Goal: Task Accomplishment & Management: Complete application form

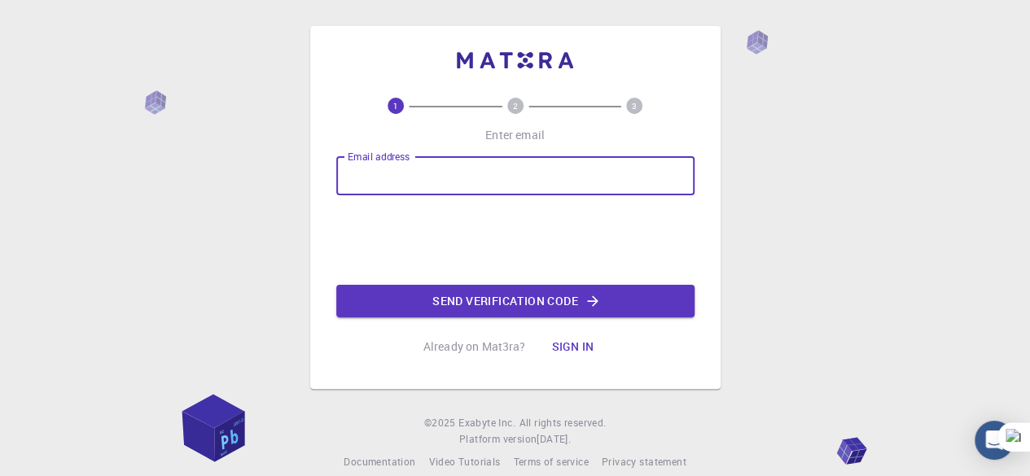
click at [409, 182] on input "Email address" at bounding box center [515, 175] width 358 height 39
type input "[EMAIL_ADDRESS][DOMAIN_NAME]"
click at [516, 309] on button "Send verification code" at bounding box center [515, 301] width 358 height 33
click at [516, 309] on div "Email address [EMAIL_ADDRESS][DOMAIN_NAME] Email address 0cAFcWeA6_m83qK1bw3GbA…" at bounding box center [515, 236] width 358 height 161
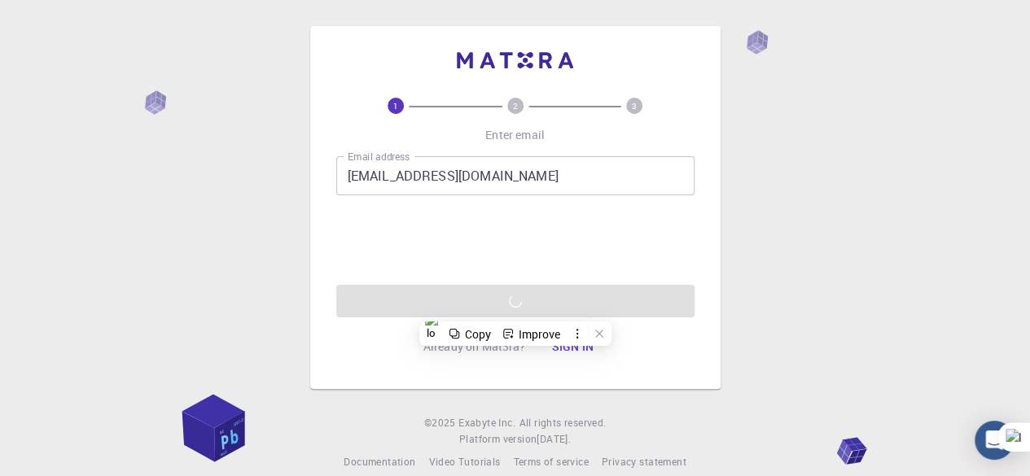
click at [381, 354] on div "1 2 3 Enter email Email address [EMAIL_ADDRESS][DOMAIN_NAME] Email address 0cAF…" at bounding box center [515, 230] width 358 height 265
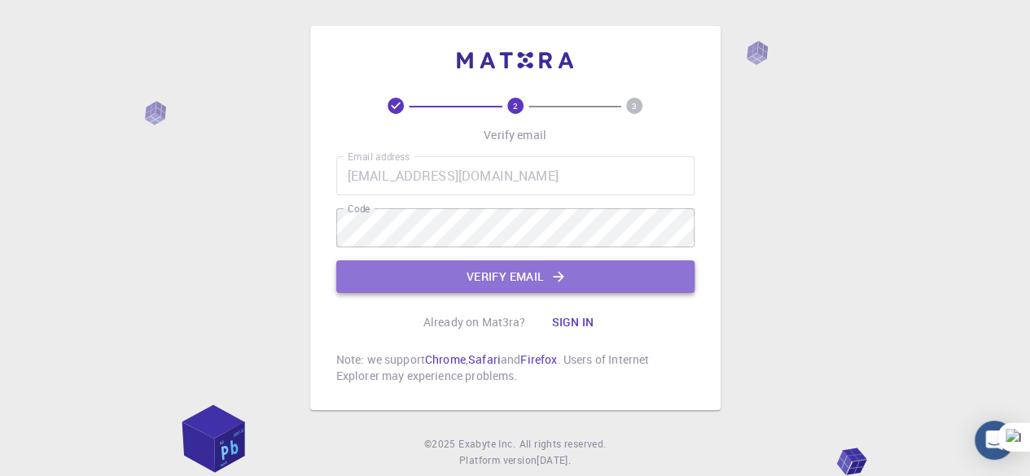
click at [482, 264] on button "Verify email" at bounding box center [515, 276] width 358 height 33
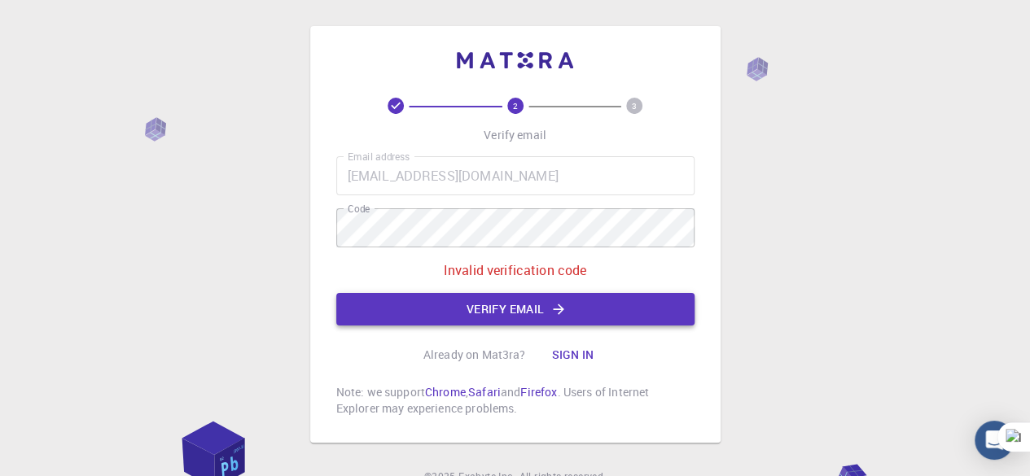
click at [490, 309] on button "Verify email" at bounding box center [515, 309] width 358 height 33
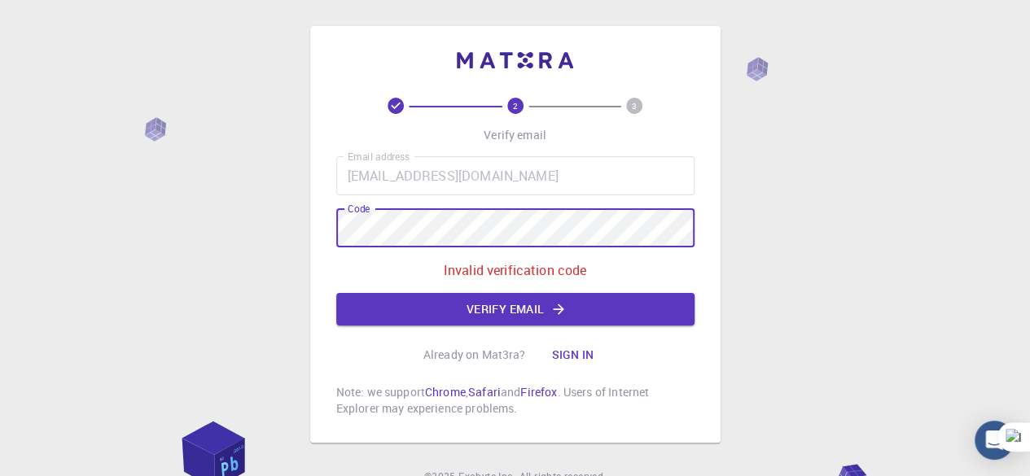
click at [311, 235] on div "2 3 Verify email Email address [EMAIL_ADDRESS][DOMAIN_NAME] Email address Code …" at bounding box center [515, 234] width 410 height 417
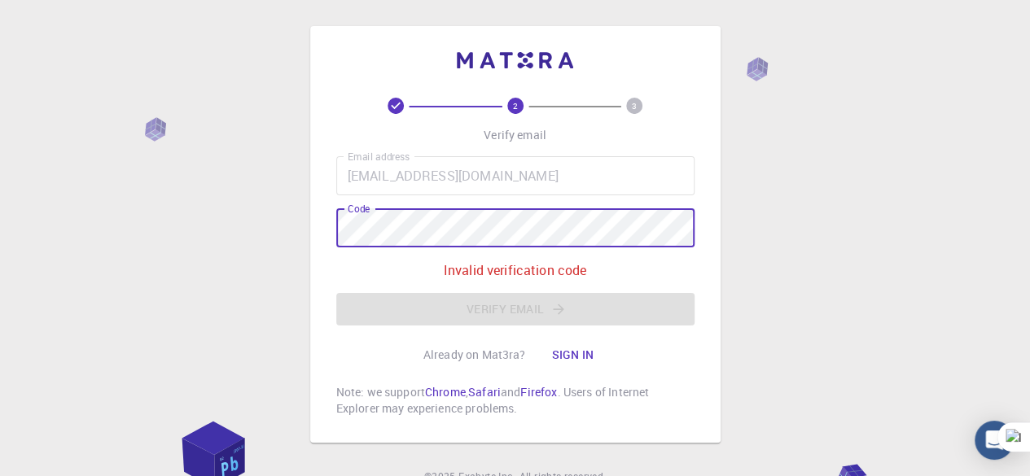
click at [414, 300] on button "Verify email" at bounding box center [515, 309] width 358 height 33
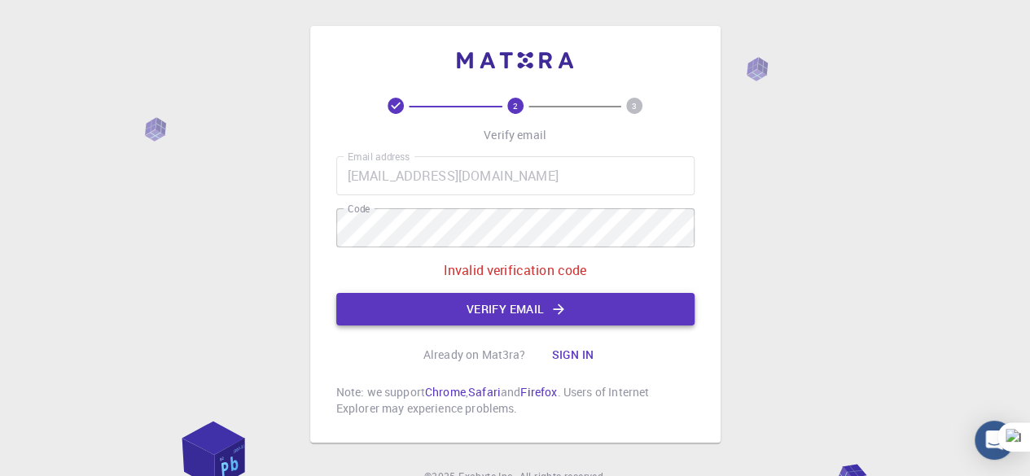
click at [422, 294] on button "Verify email" at bounding box center [515, 309] width 358 height 33
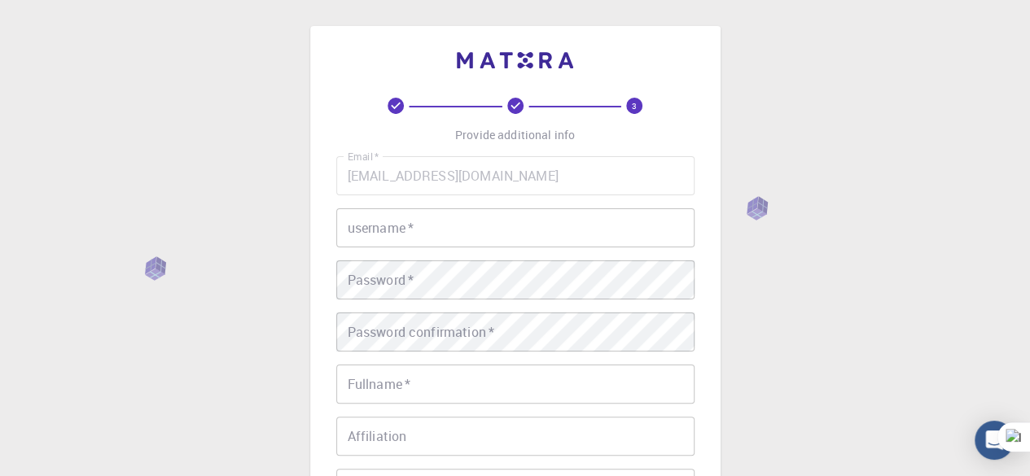
click at [423, 214] on input "username   *" at bounding box center [515, 227] width 358 height 39
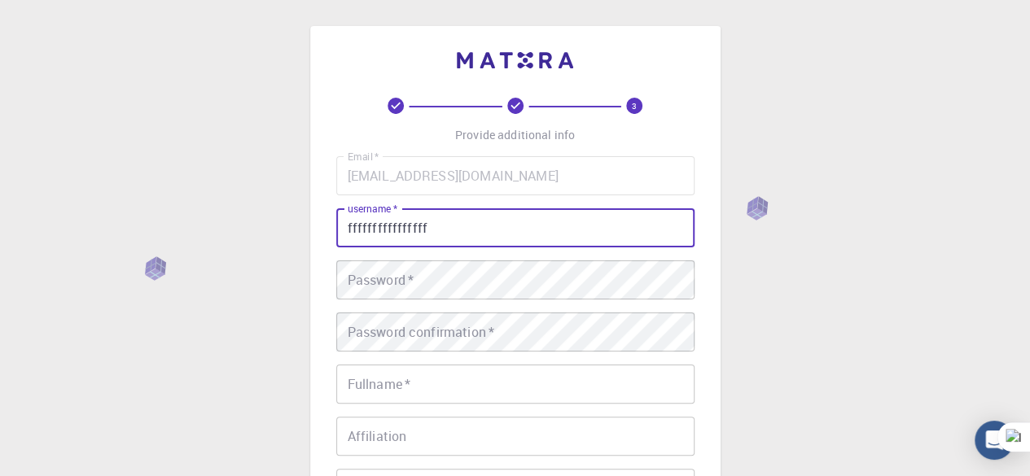
type input "ffffffffffffffff"
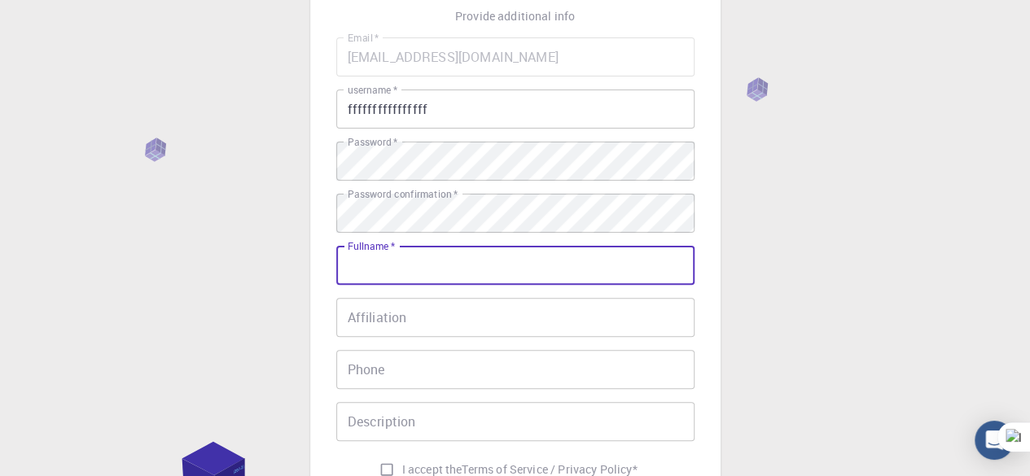
scroll to position [163, 0]
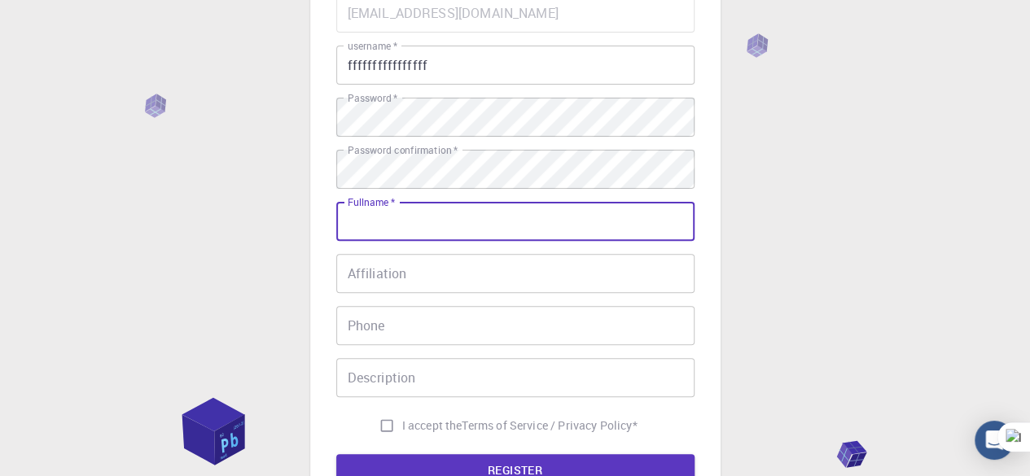
click at [427, 234] on input "Fullname   *" at bounding box center [515, 221] width 358 height 39
type input "[PERSON_NAME]"
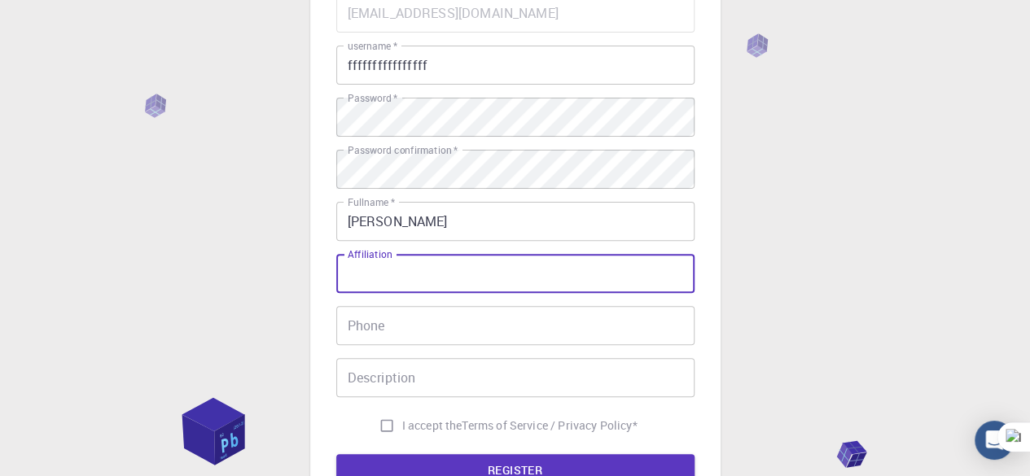
drag, startPoint x: 368, startPoint y: 291, endPoint x: 366, endPoint y: 282, distance: 9.9
click at [366, 288] on input "Affiliation" at bounding box center [515, 273] width 358 height 39
type input "dd"
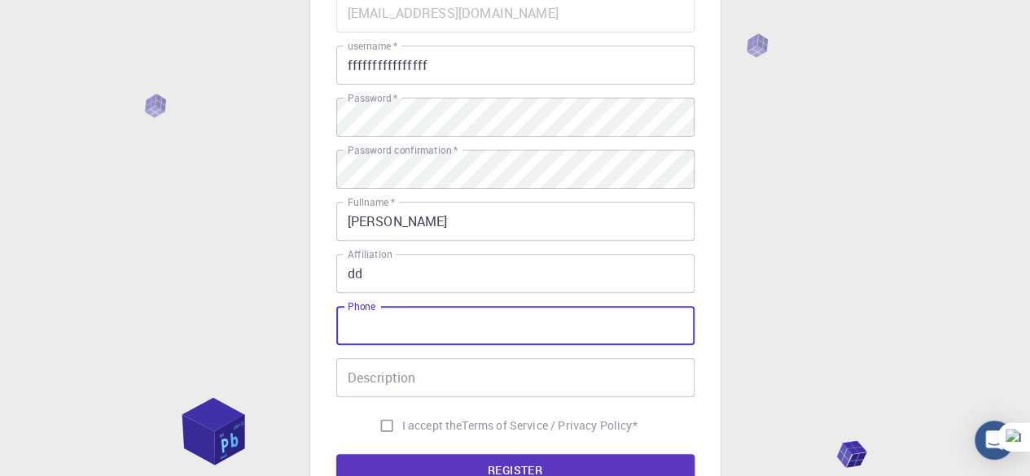
click at [393, 334] on input "Phone" at bounding box center [515, 325] width 358 height 39
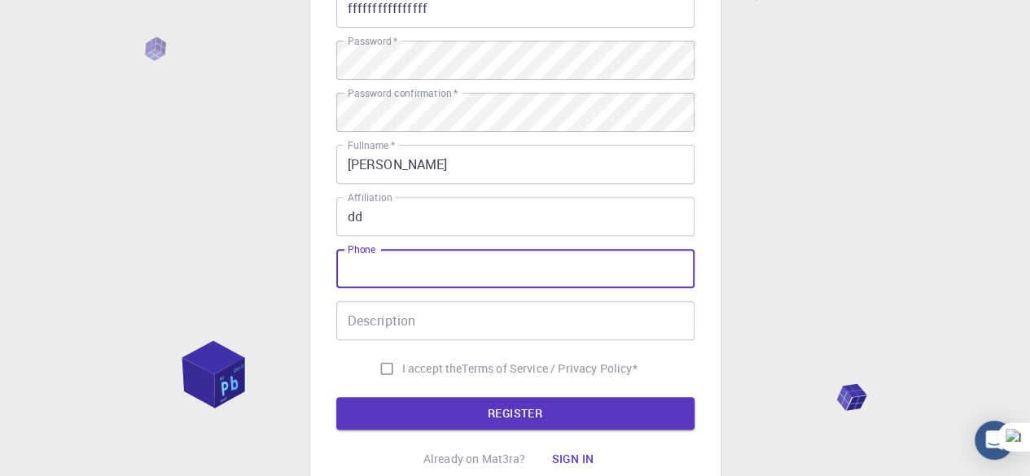
scroll to position [244, 0]
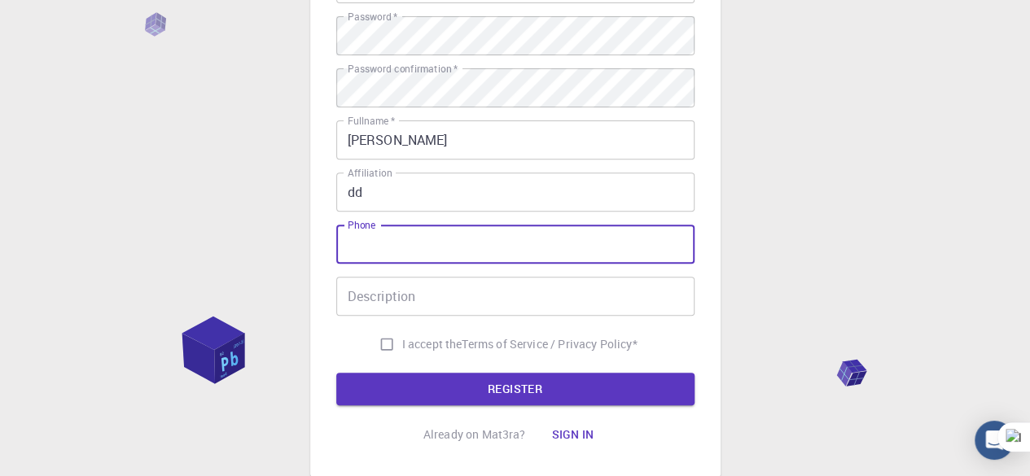
click at [379, 344] on input "I accept the Terms of Service / Privacy Policy *" at bounding box center [386, 344] width 31 height 31
checkbox input "true"
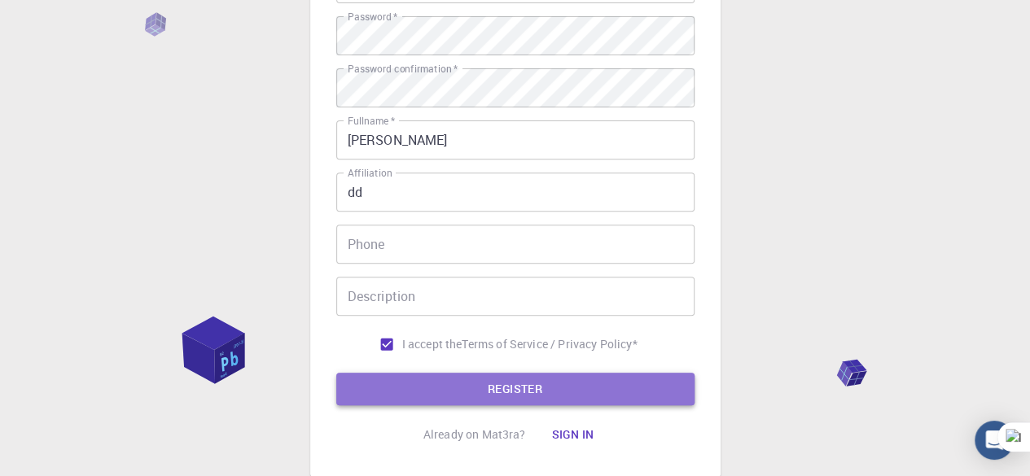
click at [400, 396] on button "REGISTER" at bounding box center [515, 389] width 358 height 33
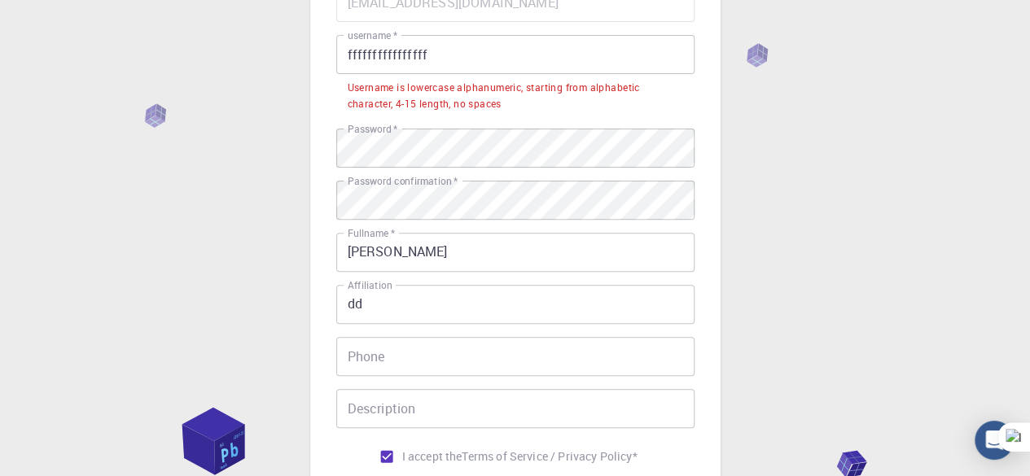
scroll to position [81, 0]
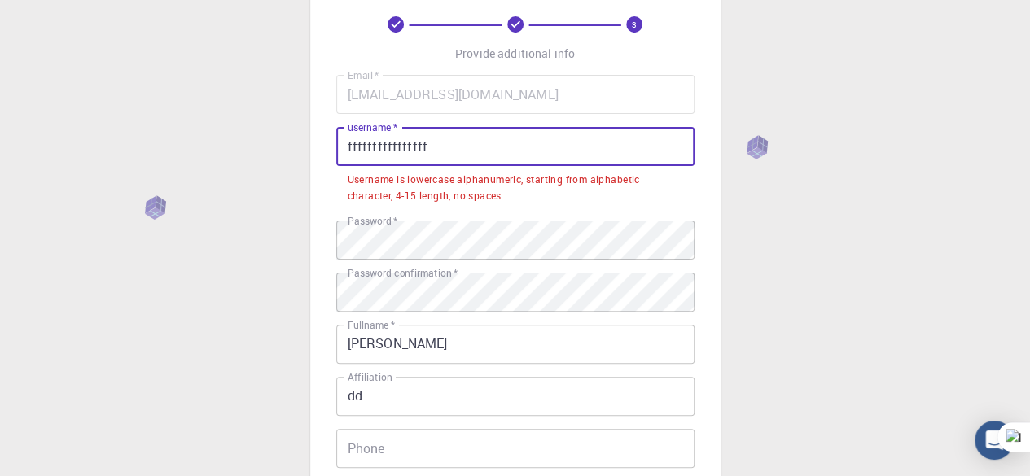
click at [421, 155] on input "ffffffffffffffff" at bounding box center [515, 146] width 358 height 39
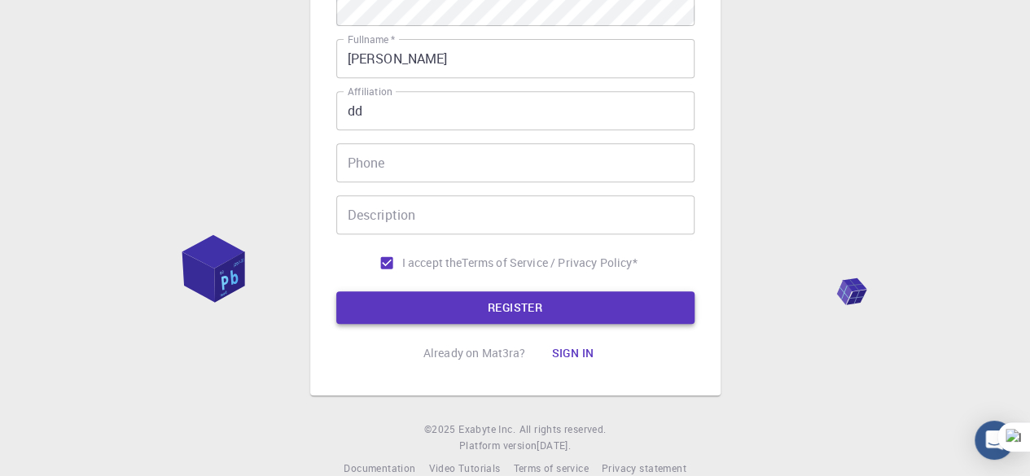
click at [423, 307] on button "REGISTER" at bounding box center [515, 307] width 358 height 33
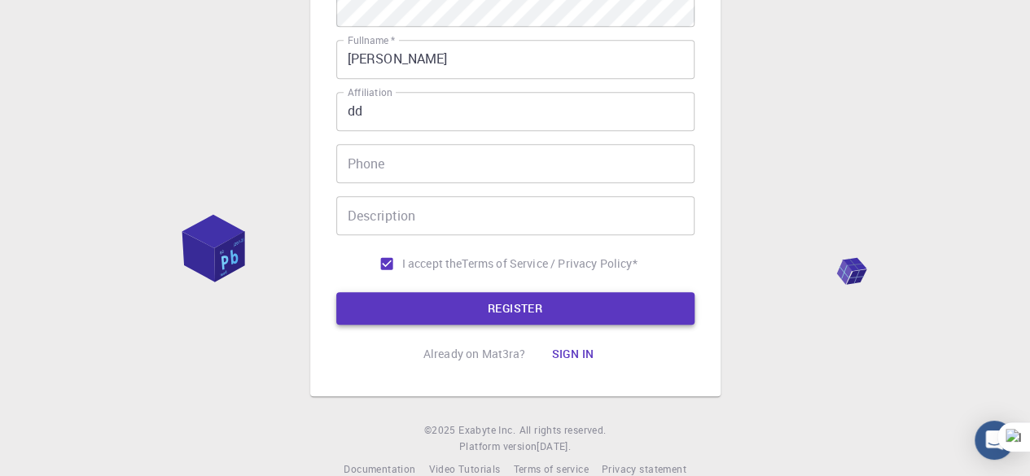
scroll to position [122, 0]
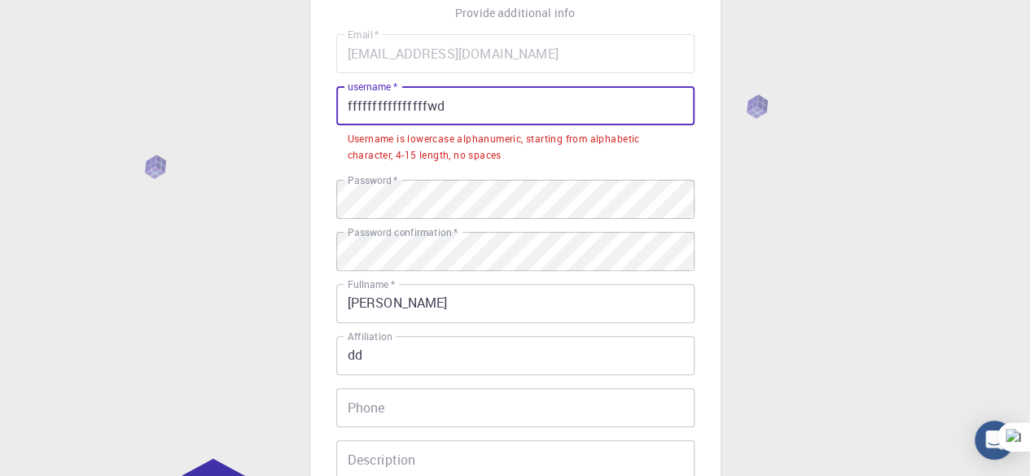
click at [418, 101] on input "ffffffffffffffffwd" at bounding box center [515, 105] width 358 height 39
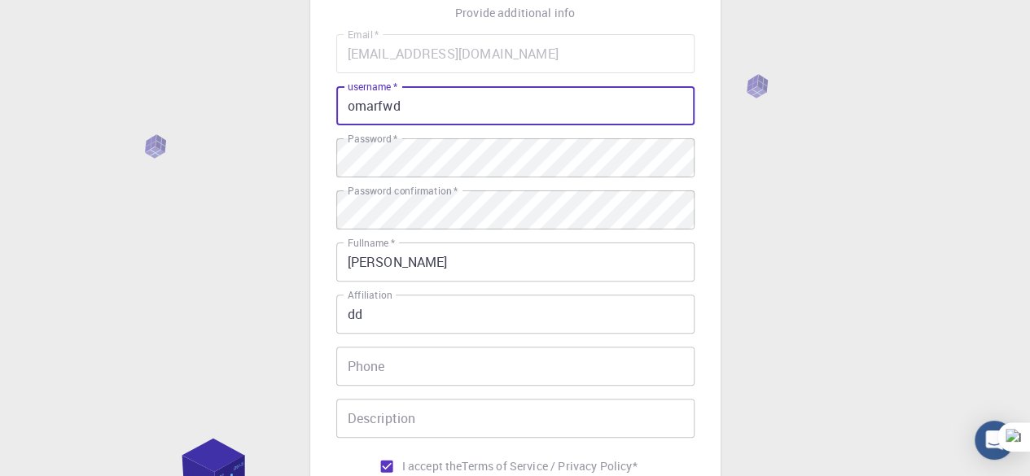
type input "omarfwd"
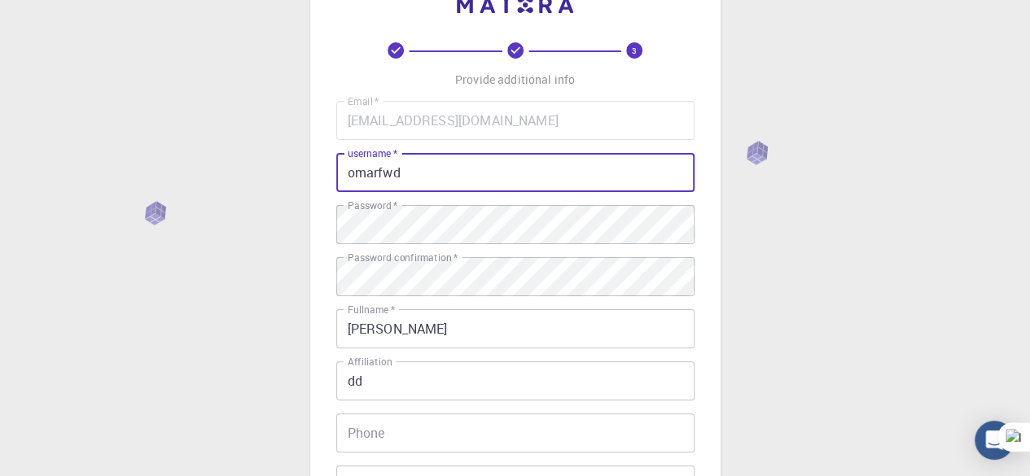
scroll to position [28, 0]
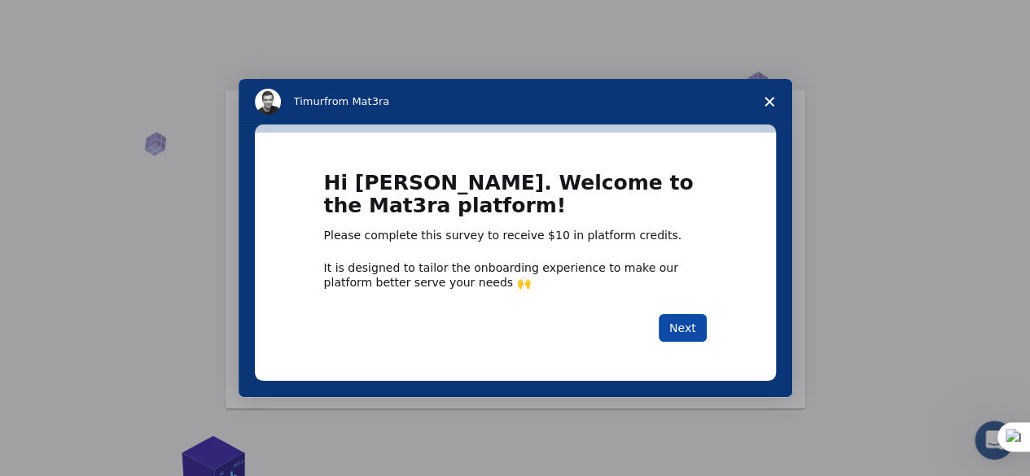
click at [694, 322] on button "Next" at bounding box center [683, 328] width 48 height 28
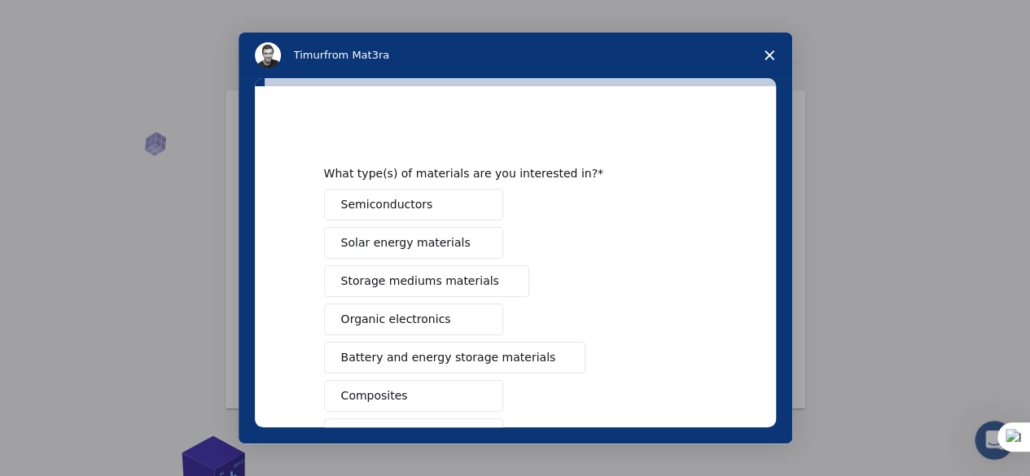
click at [766, 54] on polygon "Close survey" at bounding box center [769, 55] width 10 height 10
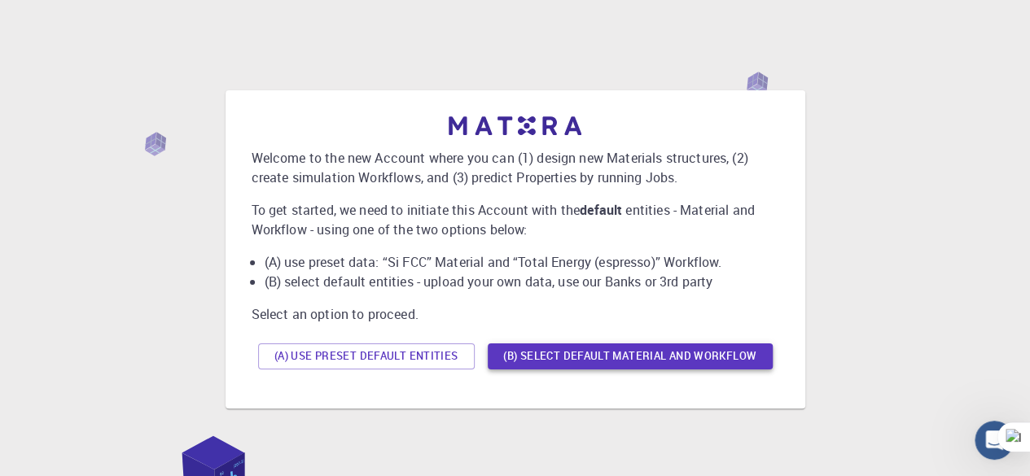
click at [574, 356] on button "(B) Select default material and workflow" at bounding box center [630, 357] width 285 height 26
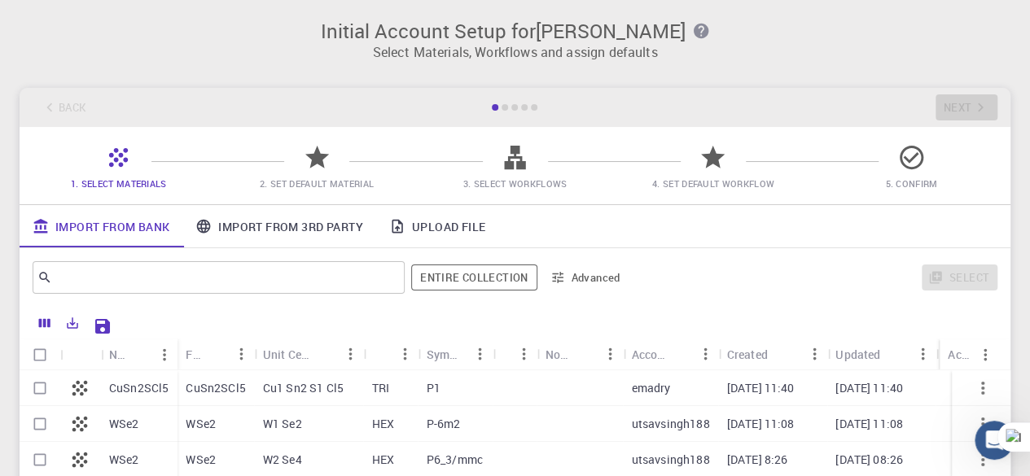
scroll to position [81, 0]
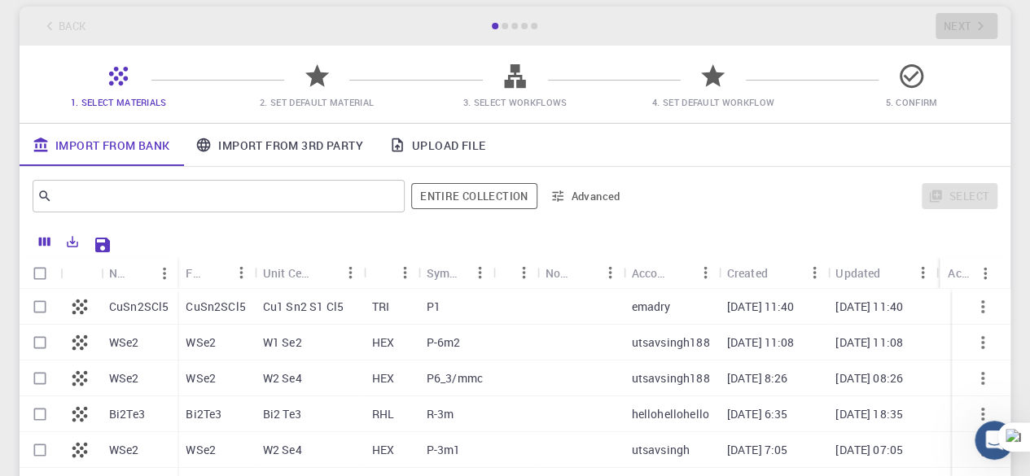
click at [334, 310] on p "Cu1 Sn2 S1 Cl5" at bounding box center [303, 307] width 81 height 16
checkbox input "true"
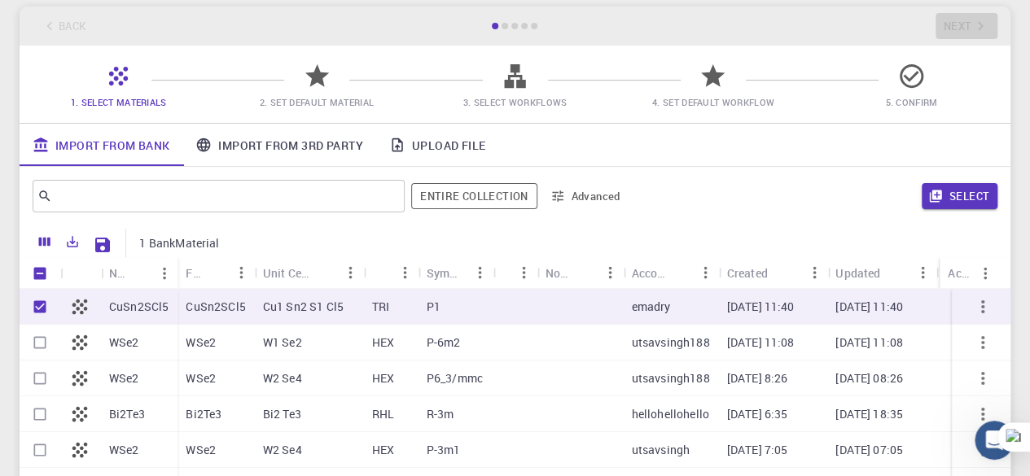
click at [334, 309] on p "Cu1 Sn2 S1 Cl5" at bounding box center [303, 307] width 81 height 16
checkbox input "false"
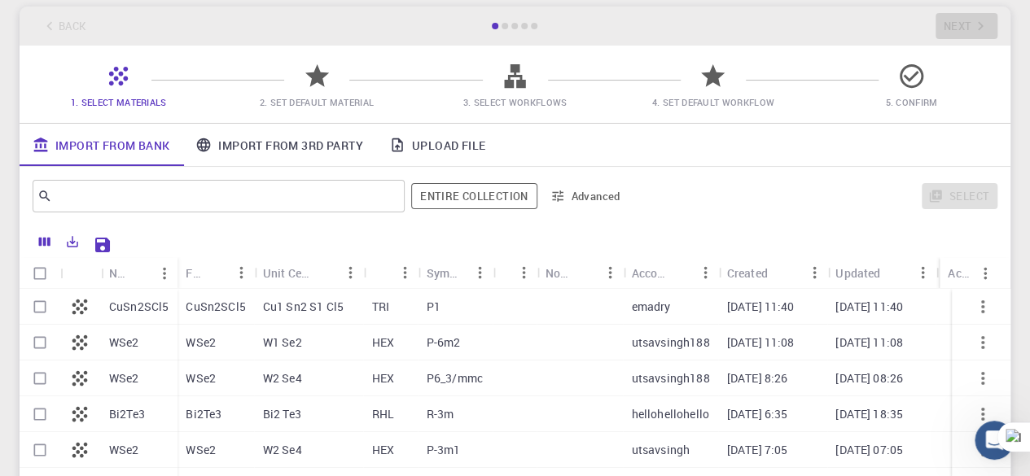
click at [231, 247] on div at bounding box center [558, 243] width 879 height 28
click at [230, 313] on p "CuSn2SCl5" at bounding box center [215, 307] width 59 height 16
checkbox input "false"
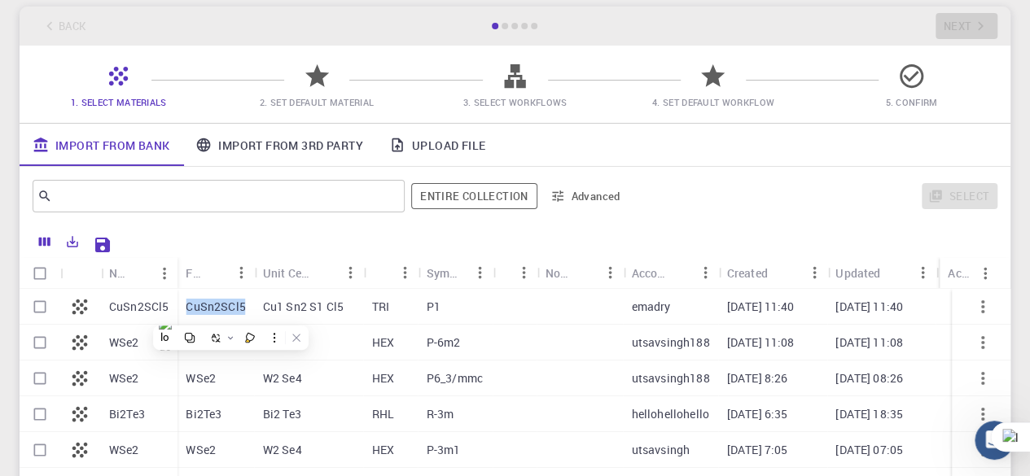
click at [230, 310] on p "CuSn2SCl5" at bounding box center [215, 307] width 59 height 16
checkbox input "true"
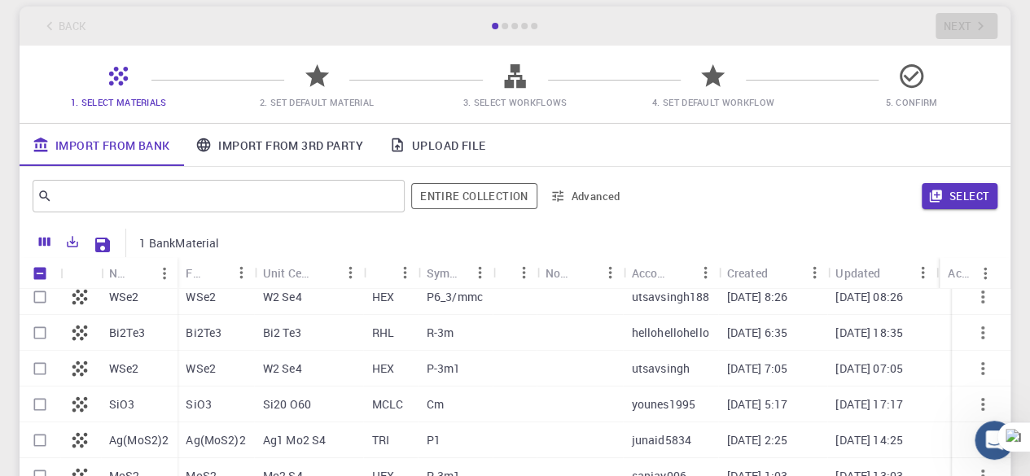
click at [223, 401] on div "SiO3" at bounding box center [215, 405] width 77 height 36
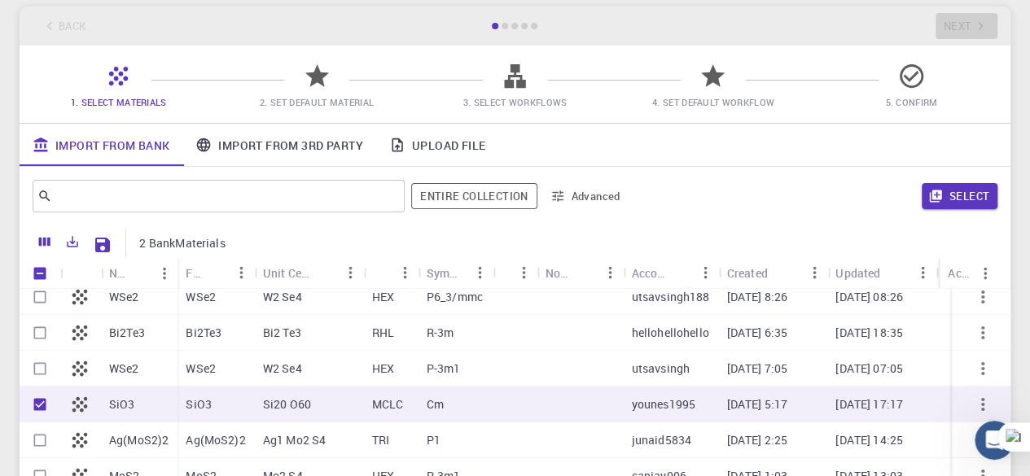
click at [223, 401] on div "SiO3" at bounding box center [215, 405] width 77 height 36
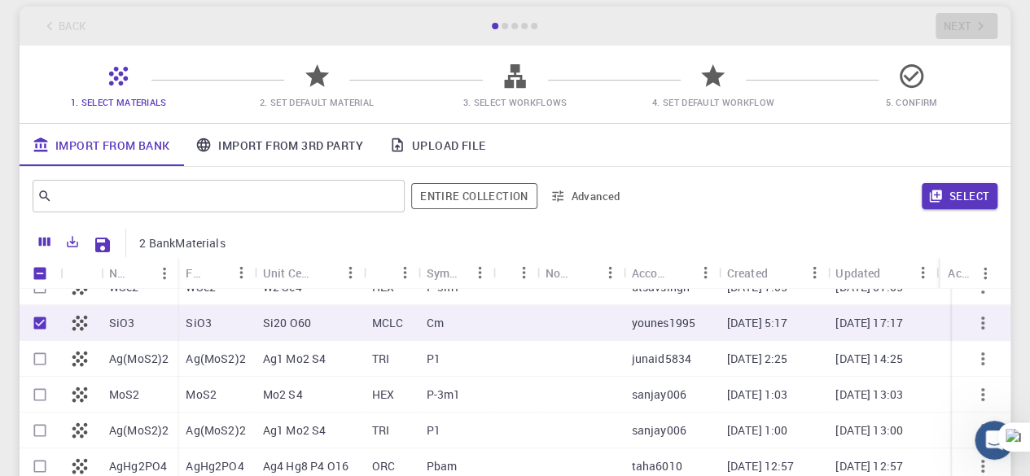
click at [236, 314] on div "SiO3" at bounding box center [215, 323] width 77 height 36
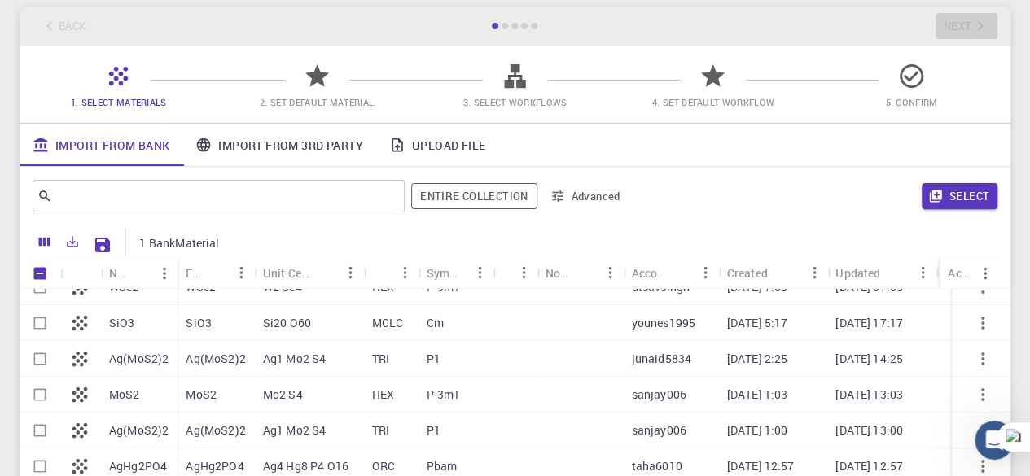
click at [236, 314] on div "SiO3" at bounding box center [215, 323] width 77 height 36
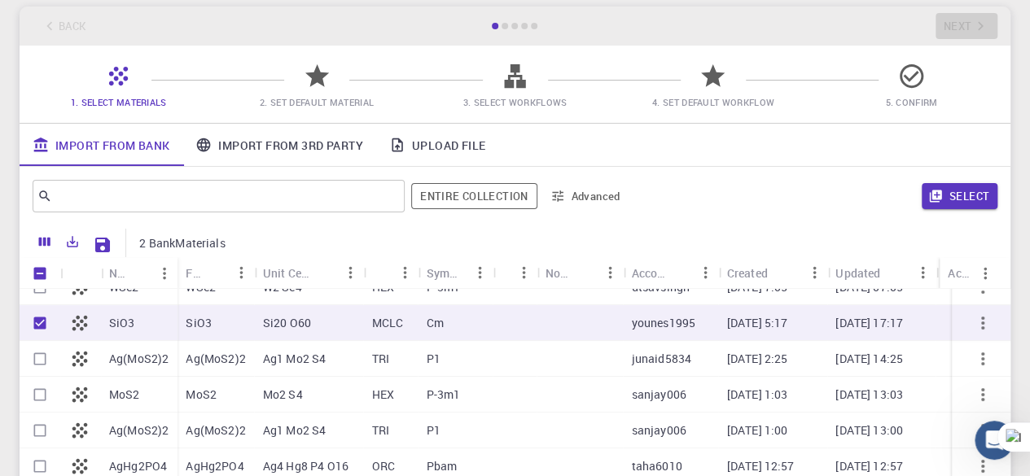
click at [218, 324] on div "SiO3" at bounding box center [215, 323] width 77 height 36
checkbox input "false"
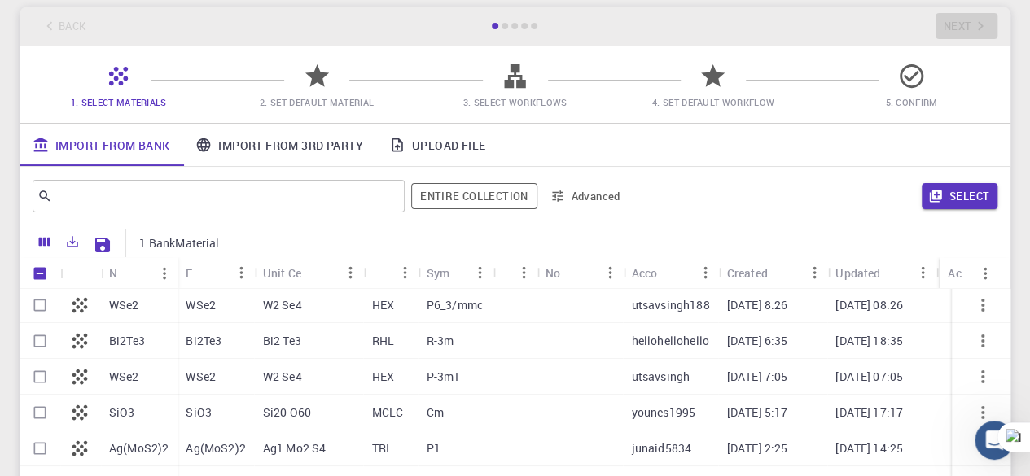
scroll to position [0, 0]
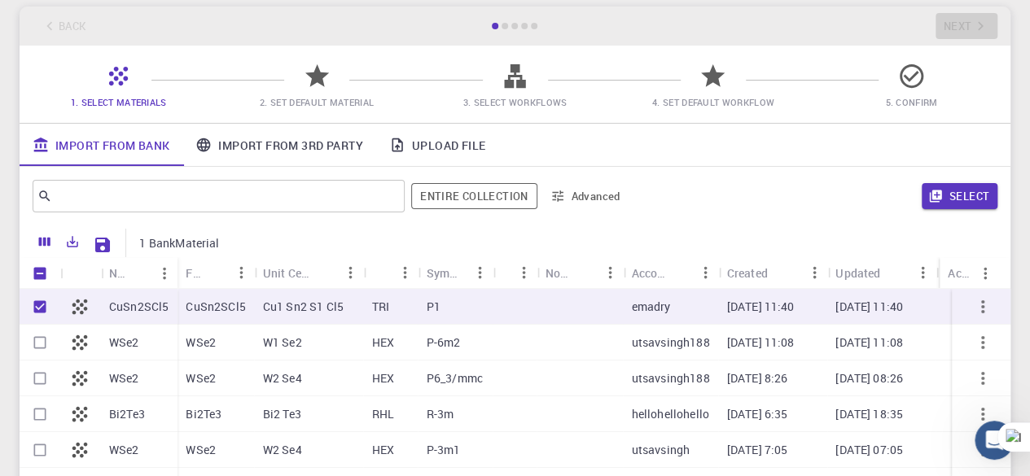
click at [218, 324] on div "CuSn2SCl5" at bounding box center [215, 307] width 77 height 36
checkbox input "false"
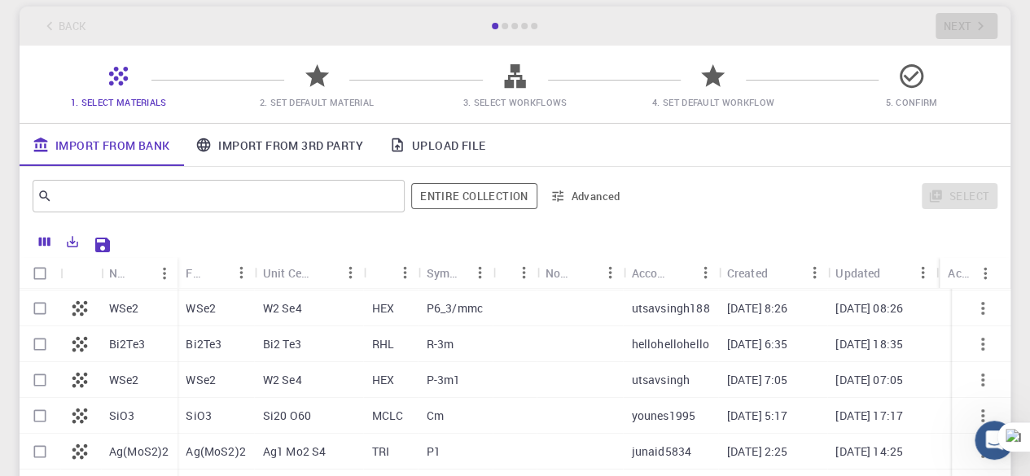
scroll to position [163, 0]
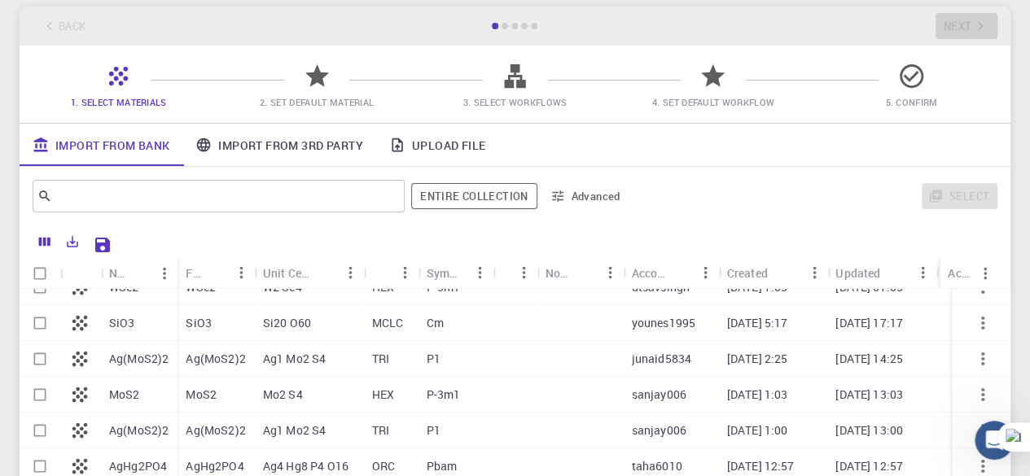
click at [220, 333] on div "SiO3" at bounding box center [215, 323] width 77 height 36
checkbox input "true"
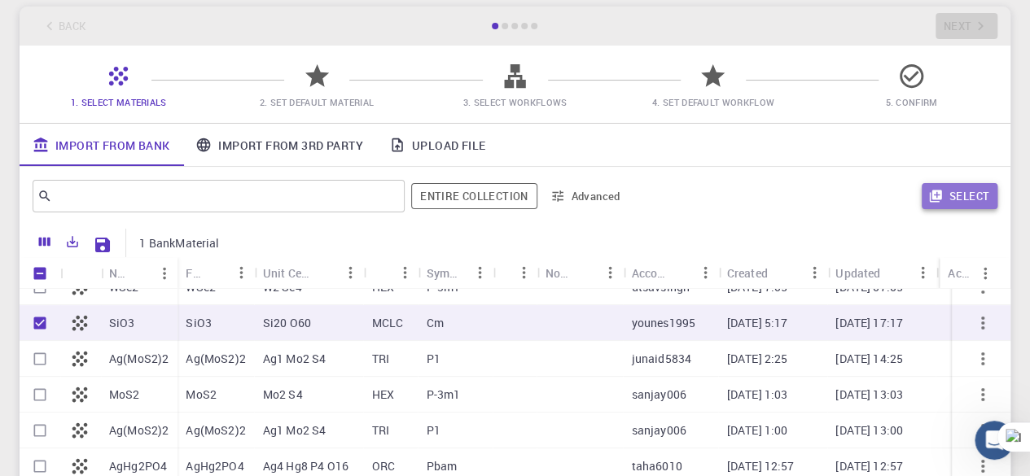
click at [929, 196] on icon "button" at bounding box center [935, 196] width 15 height 15
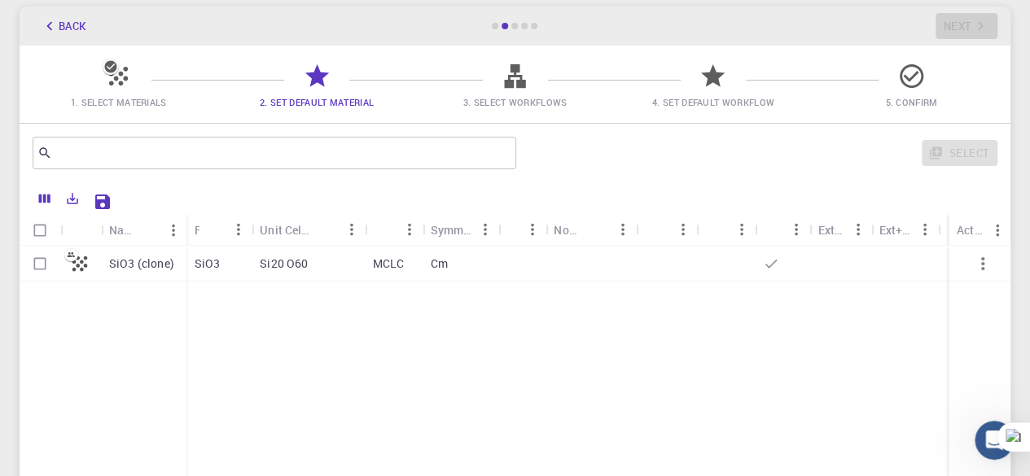
click at [260, 256] on p "Si20 O60" at bounding box center [284, 264] width 48 height 16
checkbox input "false"
click at [274, 324] on div "SiO3 (clone) SiO3 Si20 O60 MCLC Cm" at bounding box center [515, 367] width 991 height 242
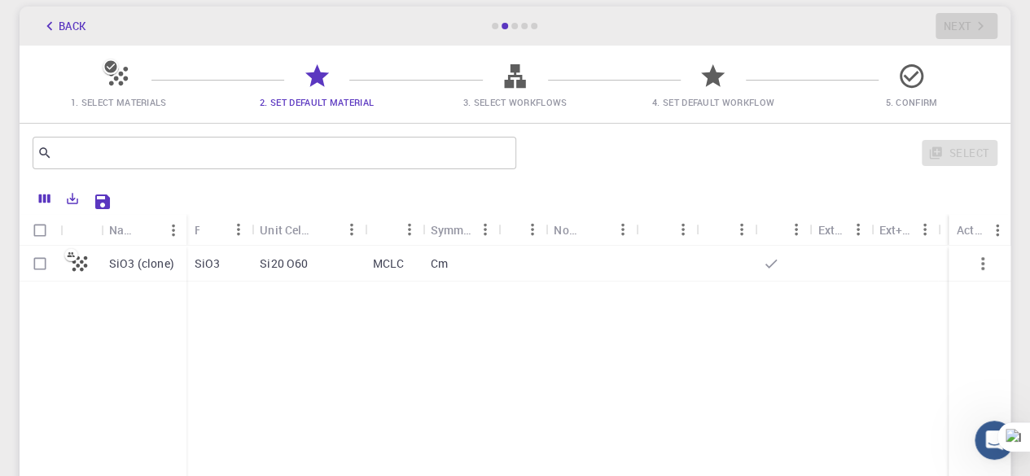
click at [148, 269] on p "SiO3 (clone)" at bounding box center [141, 264] width 65 height 16
checkbox input "true"
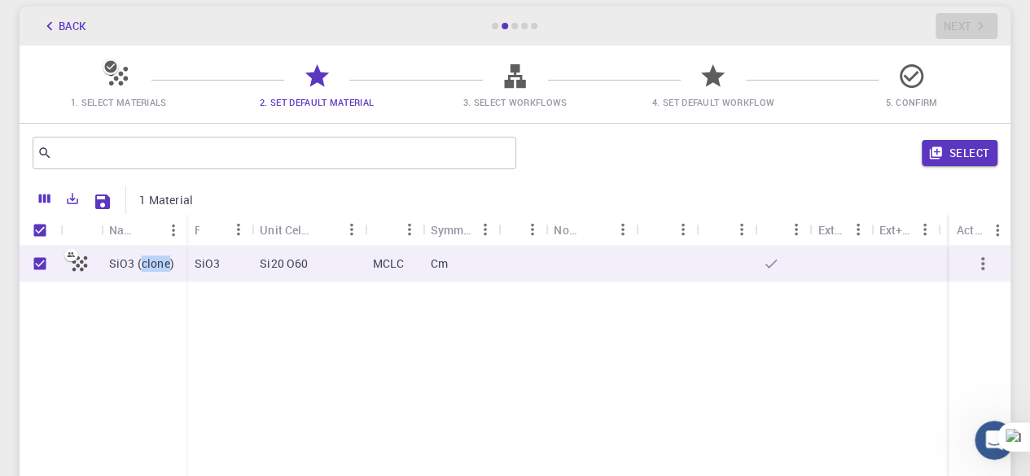
click at [148, 269] on p "SiO3 (clone)" at bounding box center [141, 264] width 65 height 16
checkbox input "false"
click at [148, 269] on p "SiO3 (clone)" at bounding box center [141, 264] width 65 height 16
checkbox input "true"
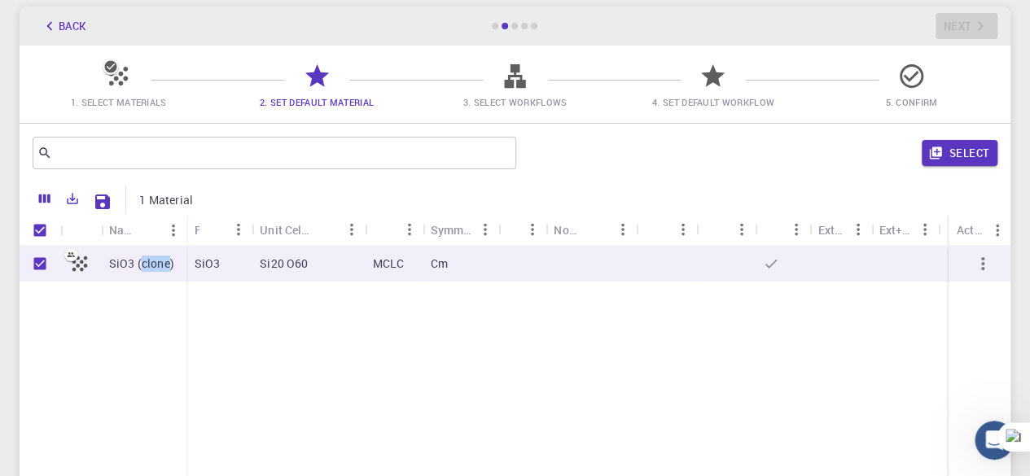
checkbox input "true"
click at [278, 365] on div "SiO3 (clone) SiO3 Si20 O60 MCLC Cm" at bounding box center [515, 367] width 991 height 242
click at [290, 326] on div "SiO3 (clone) SiO3 Si20 O60 MCLC Cm" at bounding box center [515, 367] width 991 height 242
click at [78, 205] on icon "Export" at bounding box center [72, 198] width 15 height 15
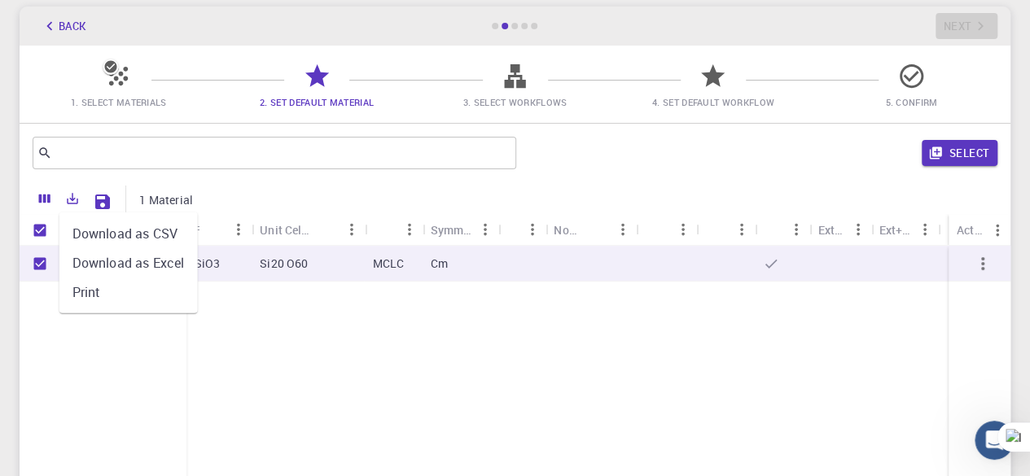
click at [169, 243] on li "Download as CSV" at bounding box center [128, 233] width 138 height 29
click at [597, 413] on div "SiO3 (clone) SiO3 Si20 O60 MCLC Cm" at bounding box center [515, 367] width 991 height 242
click at [215, 255] on div "SiO3" at bounding box center [218, 264] width 65 height 36
checkbox input "false"
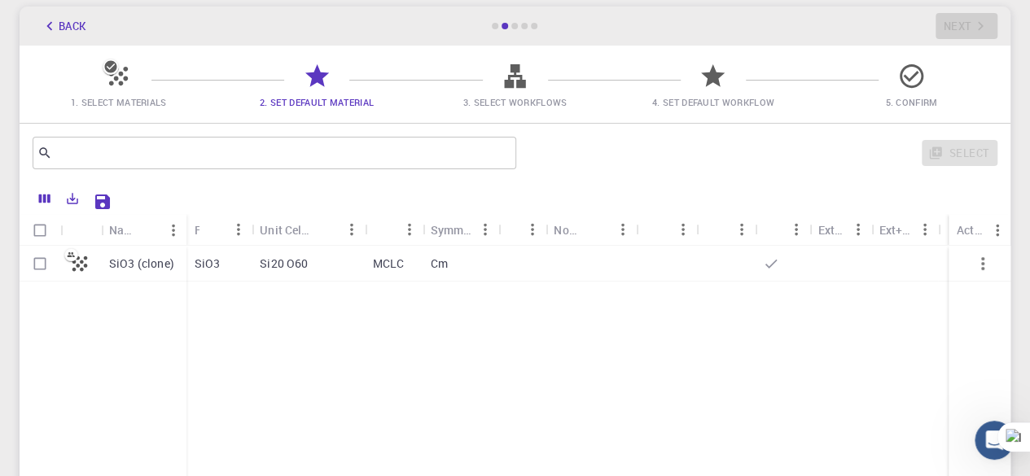
click at [549, 440] on div "SiO3 (clone) SiO3 Si20 O60 MCLC Cm" at bounding box center [515, 367] width 991 height 242
click at [112, 72] on icon at bounding box center [111, 67] width 16 height 16
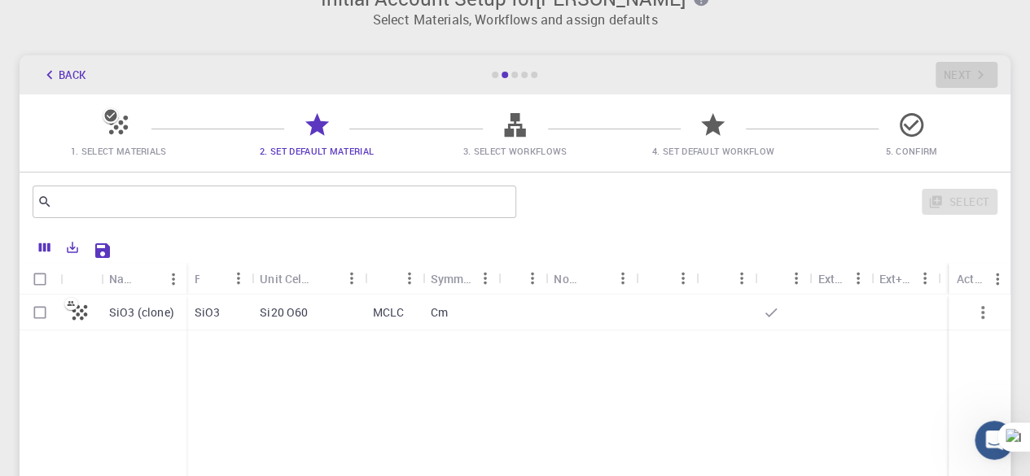
scroll to position [0, 0]
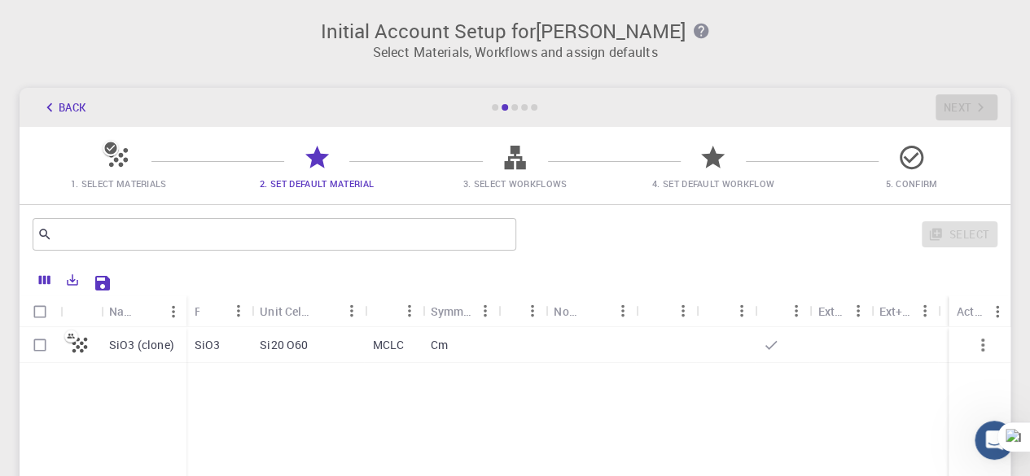
click at [73, 105] on button "Back" at bounding box center [64, 107] width 62 height 26
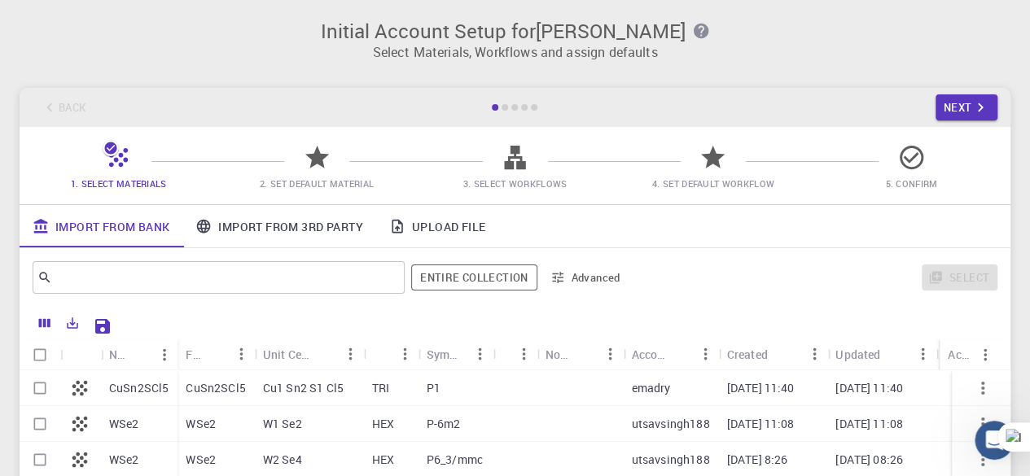
click at [519, 159] on icon at bounding box center [515, 157] width 28 height 28
click at [422, 230] on link "Upload File" at bounding box center [437, 226] width 122 height 42
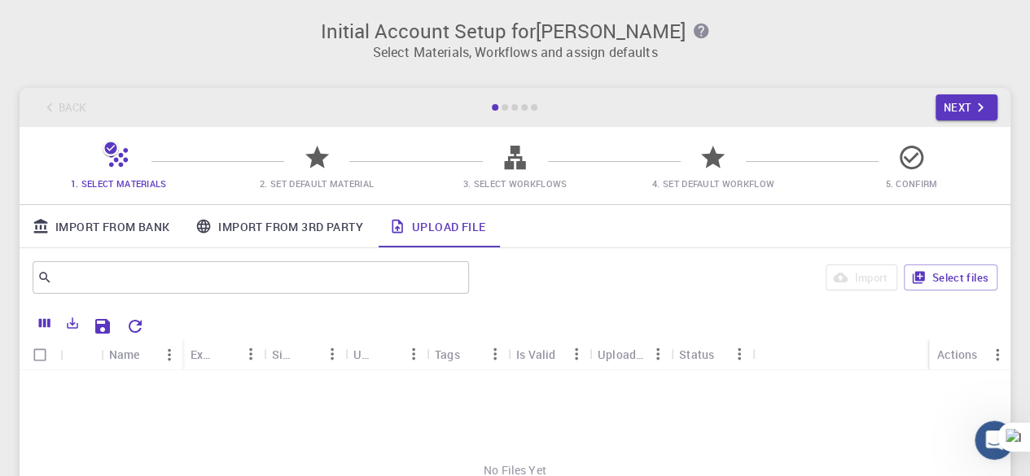
click at [317, 227] on link "Import From 3rd Party" at bounding box center [278, 226] width 193 height 42
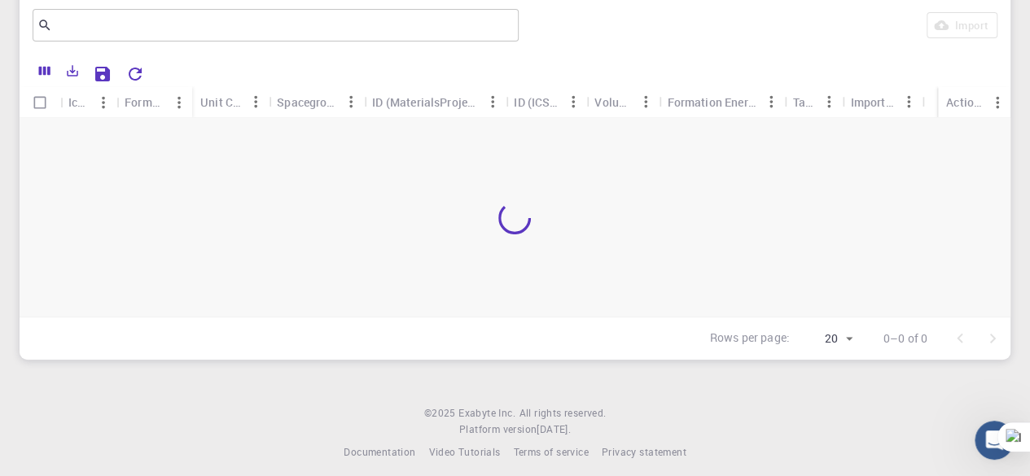
scroll to position [265, 0]
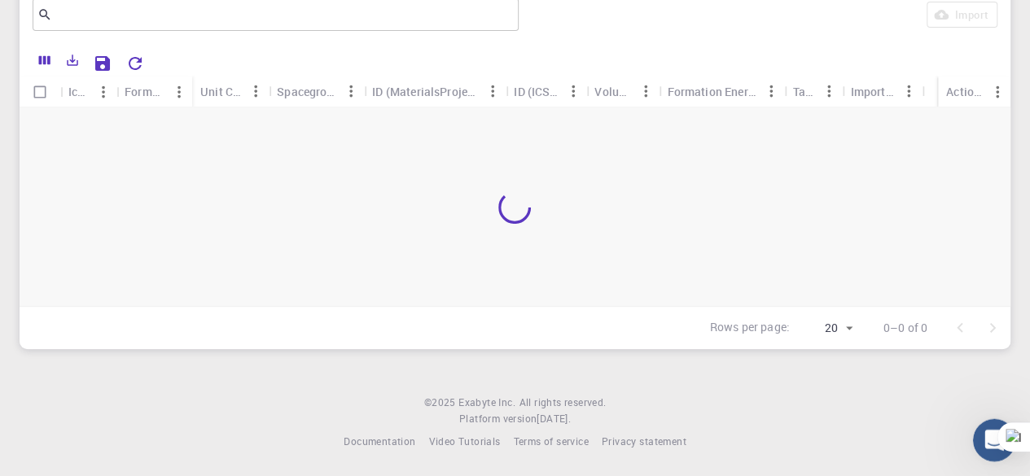
click at [980, 434] on div "Open Intercom Messenger" at bounding box center [992, 438] width 54 height 54
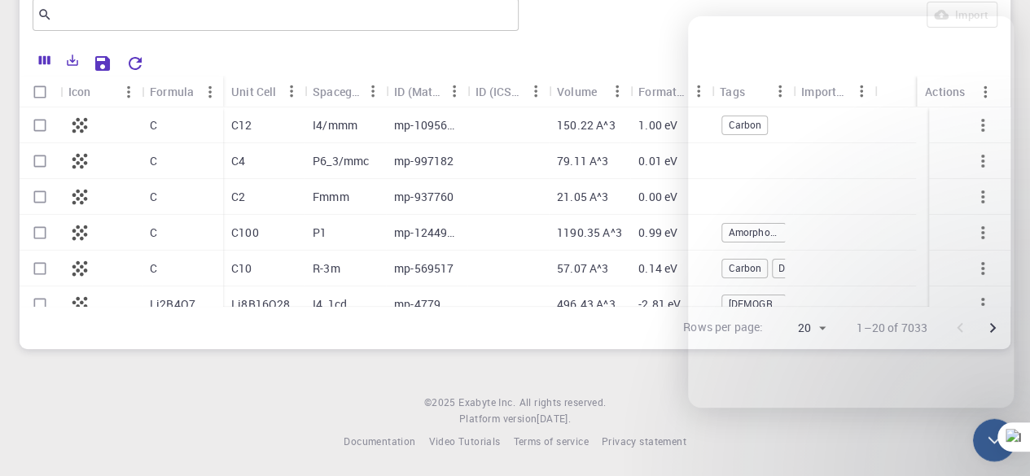
drag, startPoint x: 979, startPoint y: 427, endPoint x: 1660, endPoint y: 797, distance: 774.4
click at [978, 426] on div "Close Intercom Messenger" at bounding box center [991, 437] width 39 height 39
drag, startPoint x: 1660, startPoint y: 797, endPoint x: 979, endPoint y: 426, distance: 775.2
click at [979, 426] on div "Close Intercom Messenger" at bounding box center [991, 437] width 39 height 39
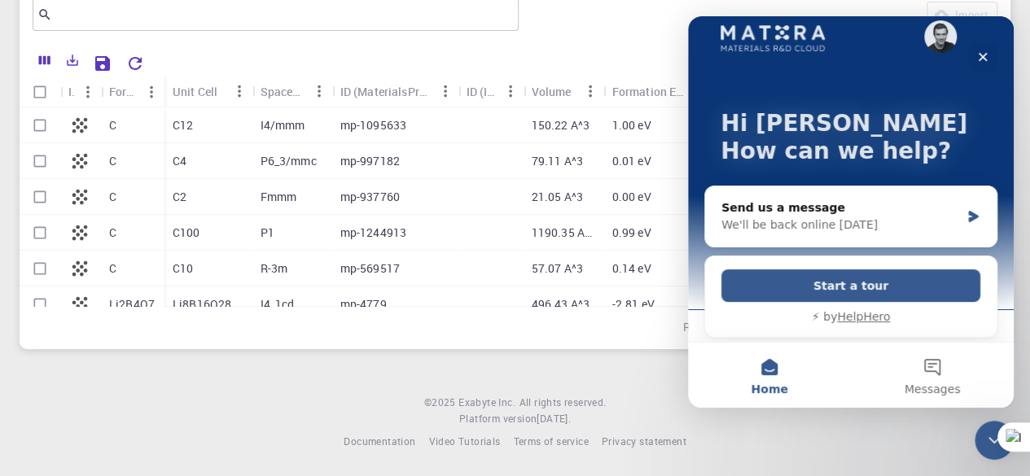
scroll to position [24, 0]
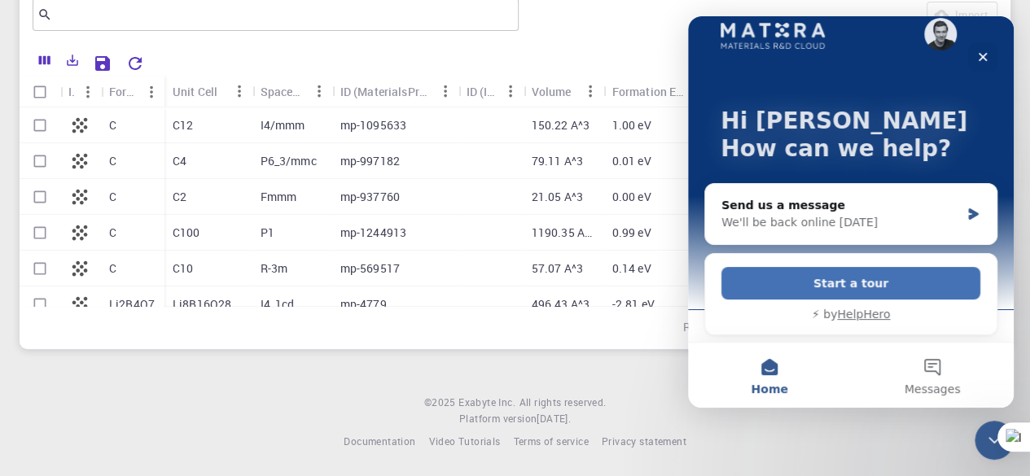
click at [841, 284] on button "Start a tour" at bounding box center [850, 283] width 259 height 33
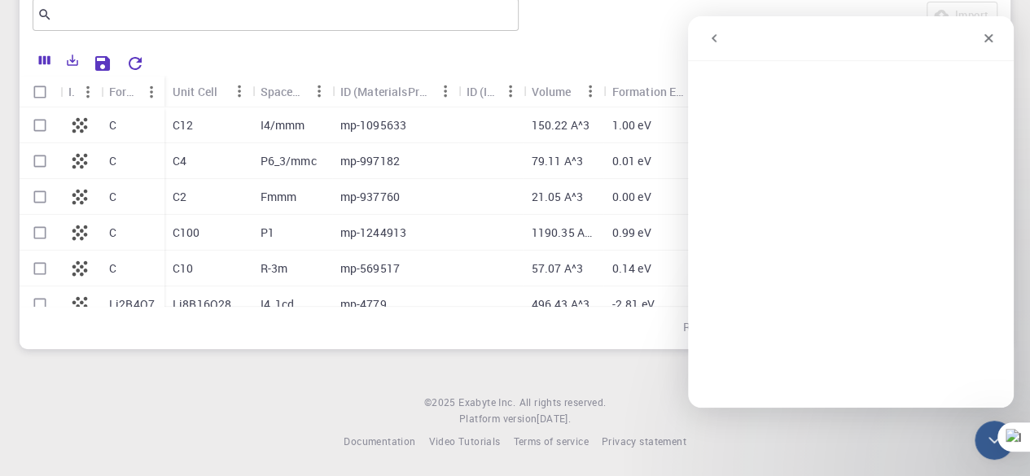
scroll to position [0, 0]
drag, startPoint x: 996, startPoint y: 40, endPoint x: 1678, endPoint y: 53, distance: 682.3
click at [996, 40] on div "Close" at bounding box center [988, 38] width 29 height 29
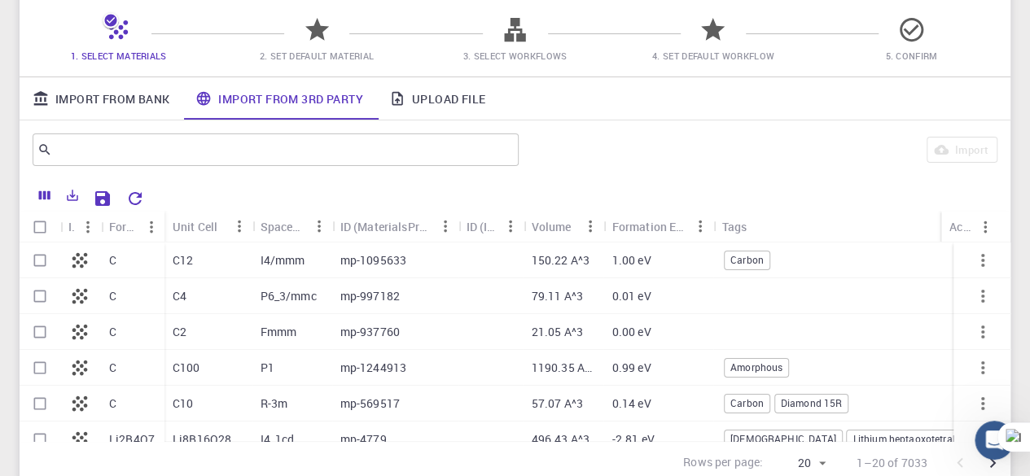
scroll to position [163, 0]
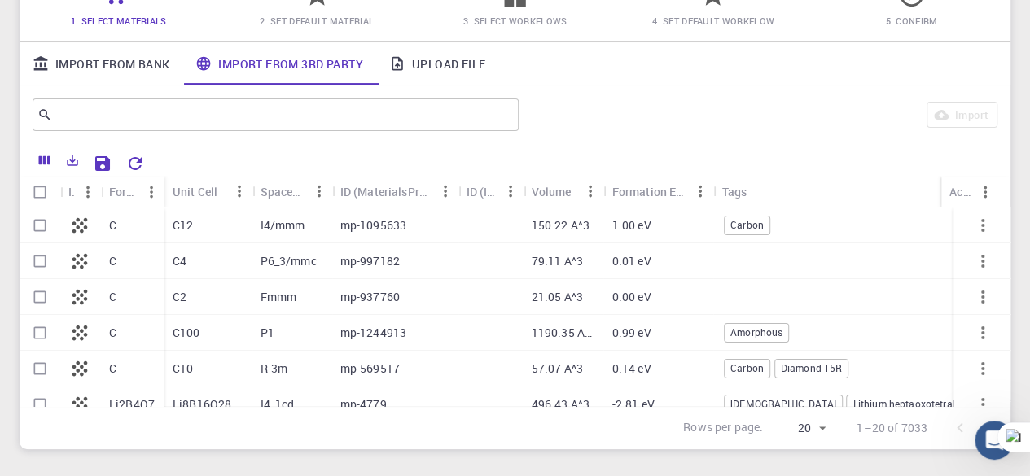
click at [405, 227] on div "mp-1095633" at bounding box center [394, 226] width 126 height 36
